Goal: Navigation & Orientation: Find specific page/section

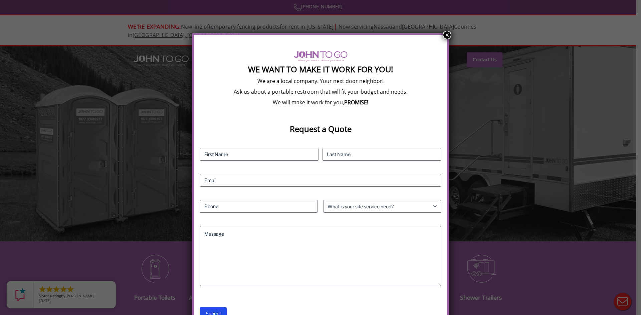
click at [445, 35] on button "×" at bounding box center [447, 35] width 9 height 9
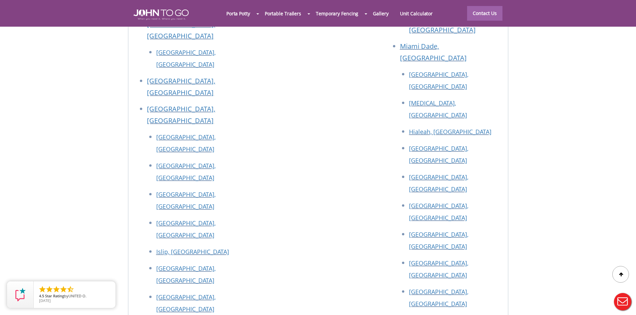
scroll to position [3010, 0]
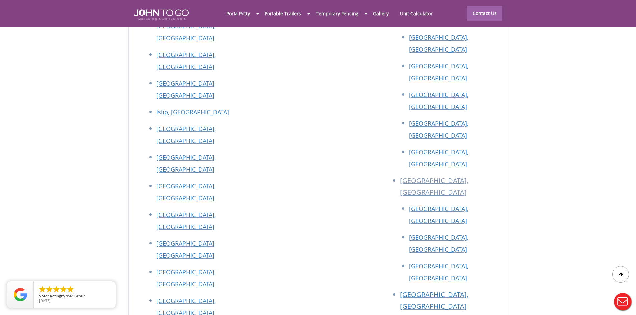
click at [399, 93] on div at bounding box center [318, 157] width 636 height 315
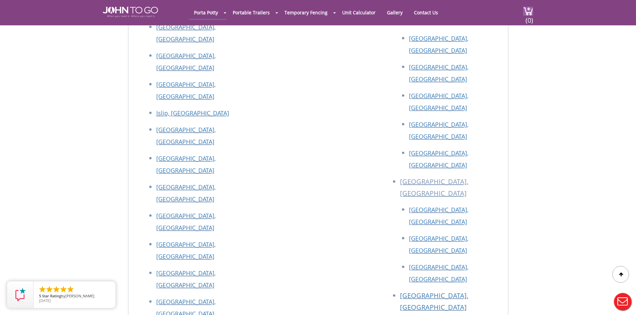
scroll to position [1666, 0]
